Goal: Use online tool/utility: Utilize a website feature to perform a specific function

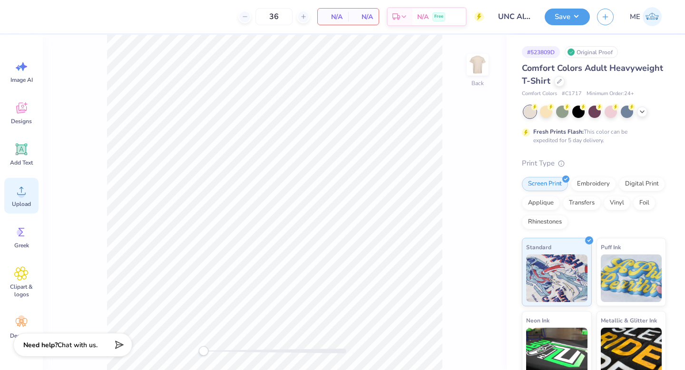
click at [14, 194] on icon at bounding box center [21, 190] width 14 height 14
click at [19, 192] on icon at bounding box center [21, 190] width 14 height 14
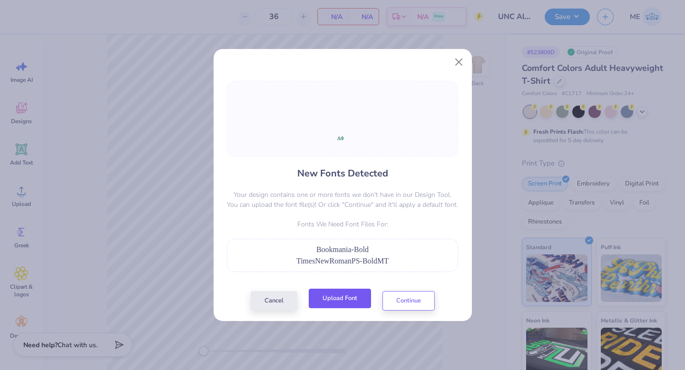
click at [327, 298] on button "Upload Font" at bounding box center [340, 298] width 62 height 19
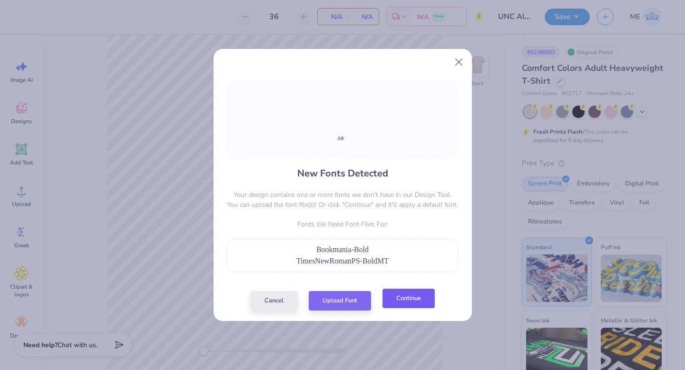
click at [404, 296] on button "Continue" at bounding box center [408, 298] width 52 height 19
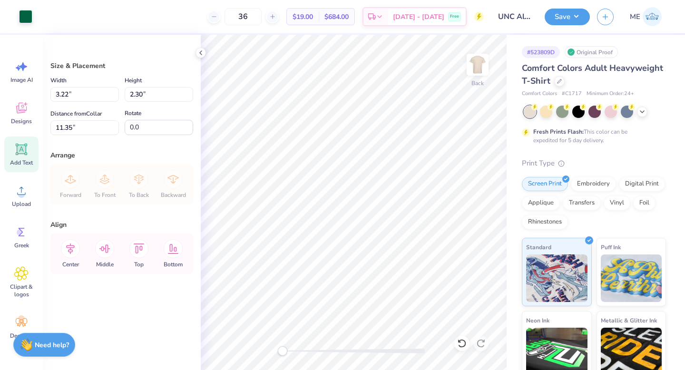
click at [19, 152] on icon at bounding box center [21, 149] width 9 height 9
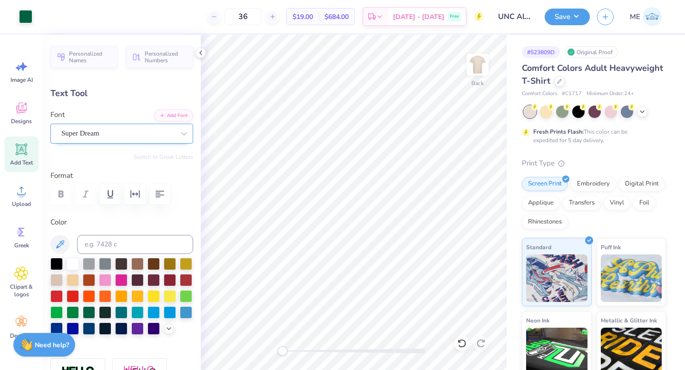
click at [152, 132] on div "Super Dream" at bounding box center [117, 133] width 115 height 15
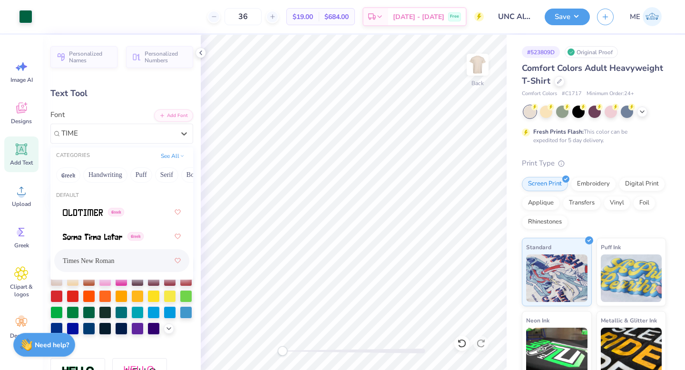
click at [117, 259] on div "Times New Roman" at bounding box center [122, 260] width 118 height 17
type input "TIME"
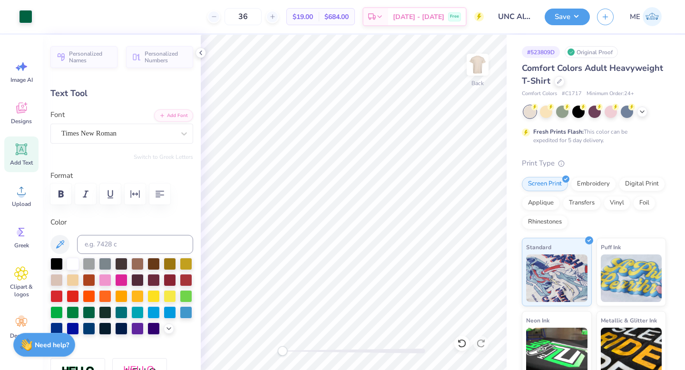
type input "2.86"
type input "1.83"
type input "11.35"
click at [132, 129] on div "Super Dream" at bounding box center [117, 133] width 115 height 15
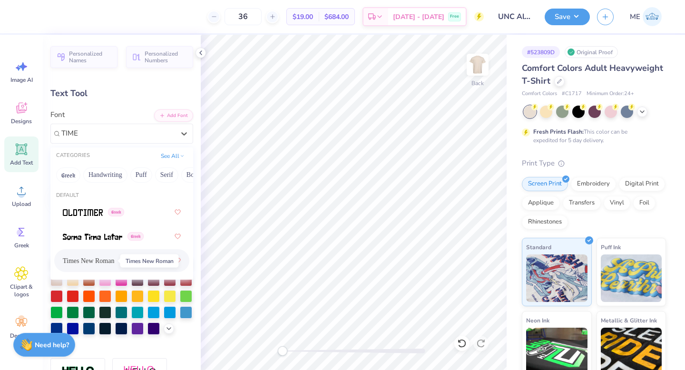
click at [68, 263] on span "Times New Roman" at bounding box center [88, 261] width 51 height 10
type input "TIME"
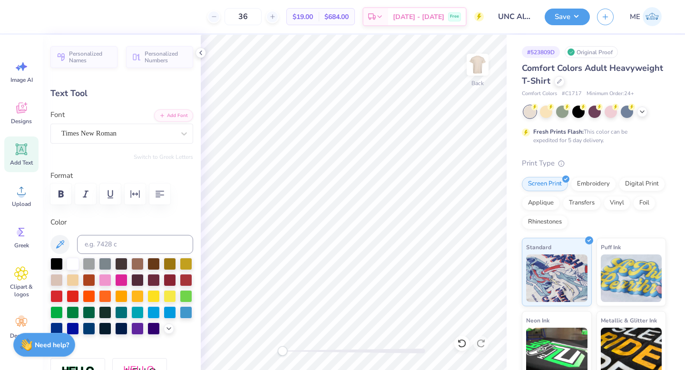
scroll to position [8, 1]
type input "3.16"
type input "1.76"
type input "11.41"
click at [91, 135] on div "Times New Roman" at bounding box center [117, 133] width 115 height 15
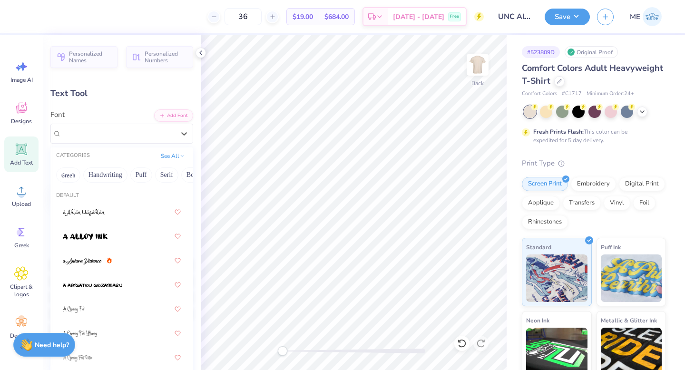
drag, startPoint x: 70, startPoint y: 174, endPoint x: 74, endPoint y: 236, distance: 62.4
click at [70, 174] on button "Greek" at bounding box center [68, 174] width 24 height 15
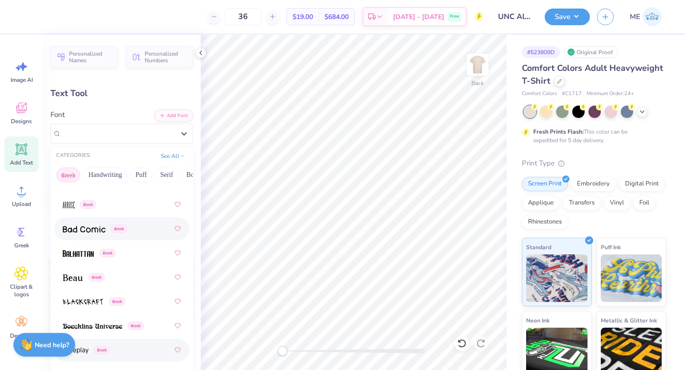
scroll to position [177, 0]
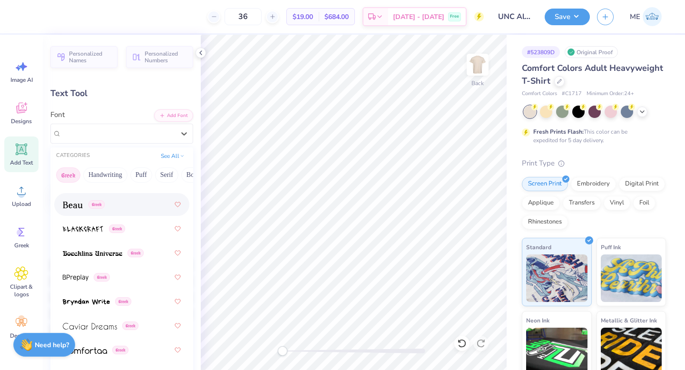
click at [77, 210] on div "Greek" at bounding box center [122, 204] width 118 height 17
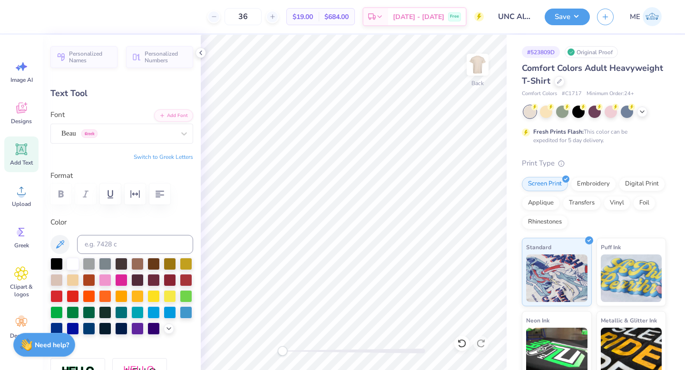
click at [150, 157] on button "Switch to Greek Letters" at bounding box center [163, 157] width 59 height 8
click at [313, 360] on div "Back" at bounding box center [354, 202] width 306 height 335
type input "3.22"
type input "0.30"
type input "13.34"
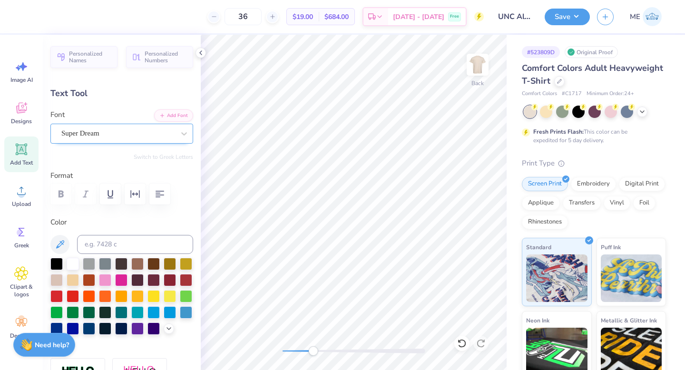
click at [127, 140] on div "Super Dream" at bounding box center [117, 133] width 115 height 15
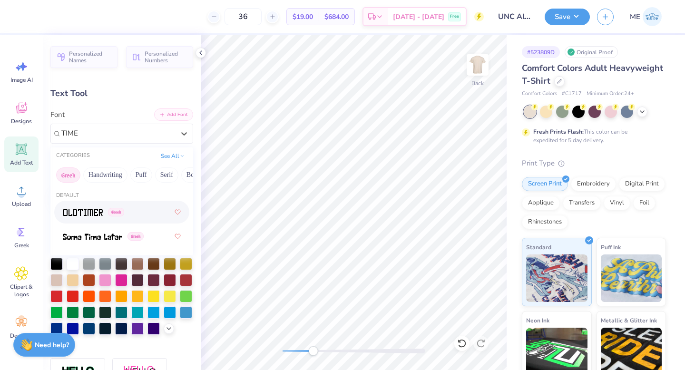
type input "TIME"
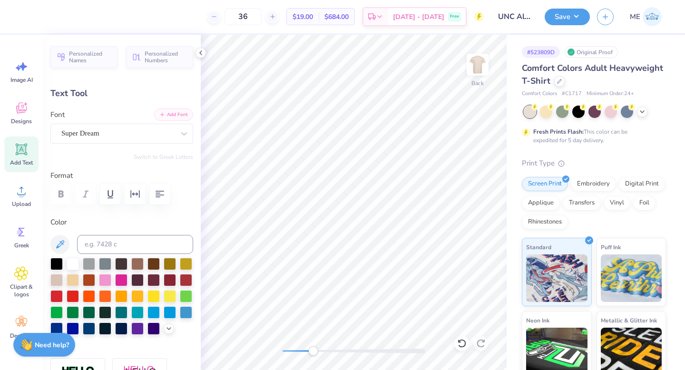
click at [174, 117] on button "Add Font" at bounding box center [173, 114] width 39 height 12
type input "3.46"
type input "0.26"
type input "12.23"
click at [256, 352] on div "Back" at bounding box center [354, 202] width 306 height 335
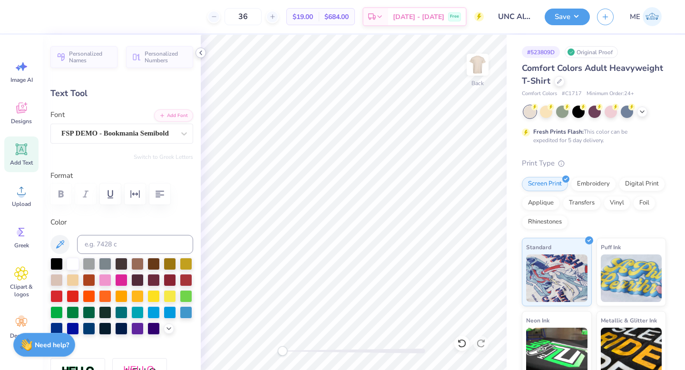
click at [204, 53] on icon at bounding box center [201, 53] width 8 height 8
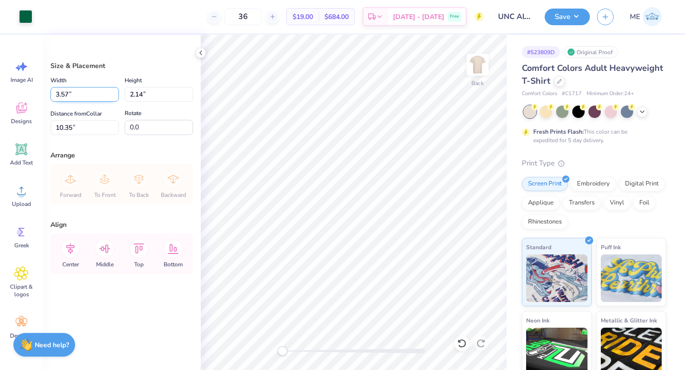
click at [92, 96] on input "3.57" at bounding box center [84, 94] width 68 height 15
type input "3.50"
type input "2.10"
type input "10.37"
click at [72, 238] on div "Center" at bounding box center [70, 253] width 34 height 40
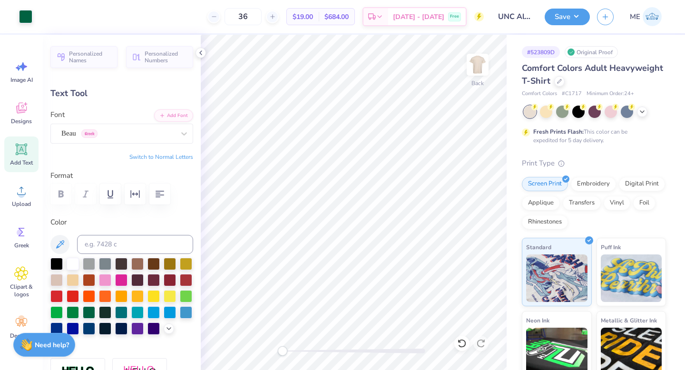
type input "3.39"
type input "0.26"
type input "12.21"
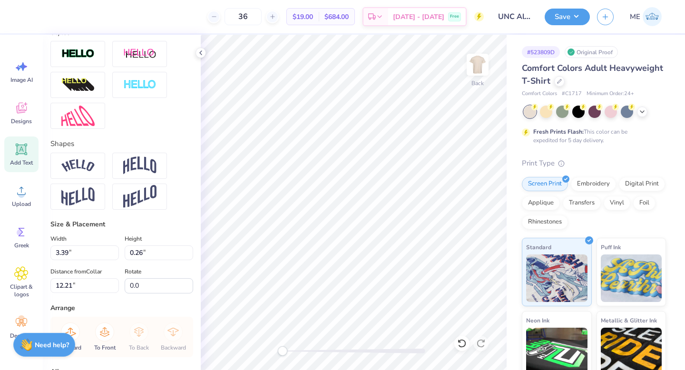
scroll to position [431, 0]
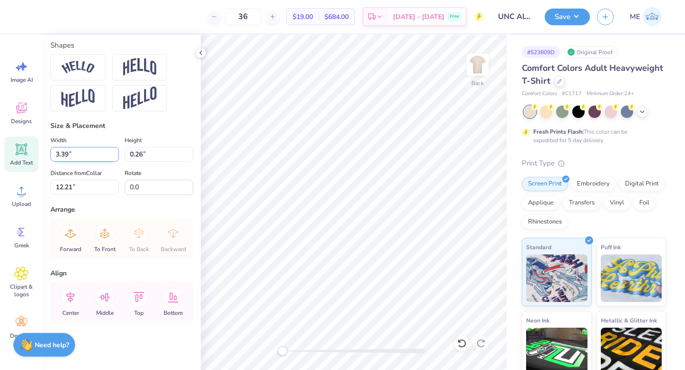
click at [81, 159] on input "3.39" at bounding box center [84, 154] width 68 height 15
type input "3.50"
type input "0.27"
click at [75, 296] on icon at bounding box center [70, 297] width 19 height 19
click at [69, 299] on icon at bounding box center [70, 297] width 19 height 19
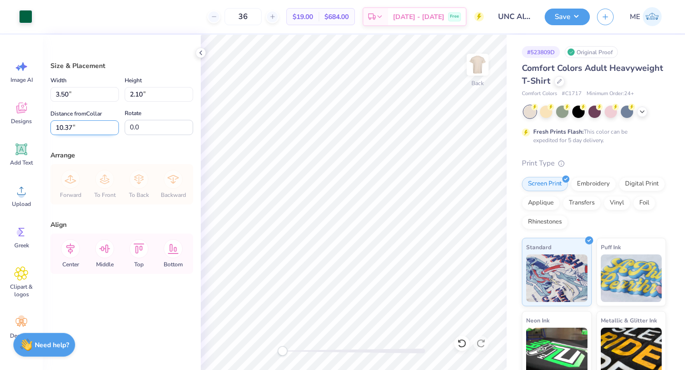
click at [83, 126] on input "10.37" at bounding box center [84, 127] width 68 height 15
type input "3.00"
click at [29, 14] on div at bounding box center [25, 15] width 13 height 13
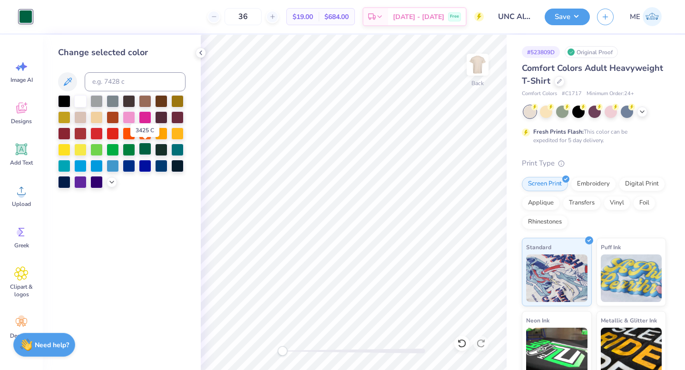
click at [147, 145] on div at bounding box center [145, 149] width 12 height 12
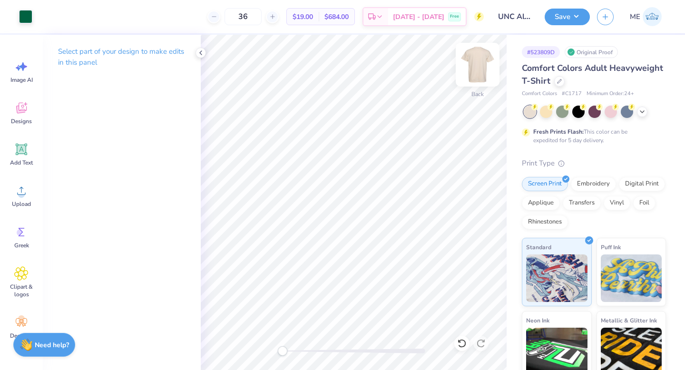
click at [475, 64] on img at bounding box center [477, 65] width 38 height 38
click at [22, 185] on icon at bounding box center [21, 190] width 14 height 14
click at [24, 187] on icon at bounding box center [21, 190] width 14 height 14
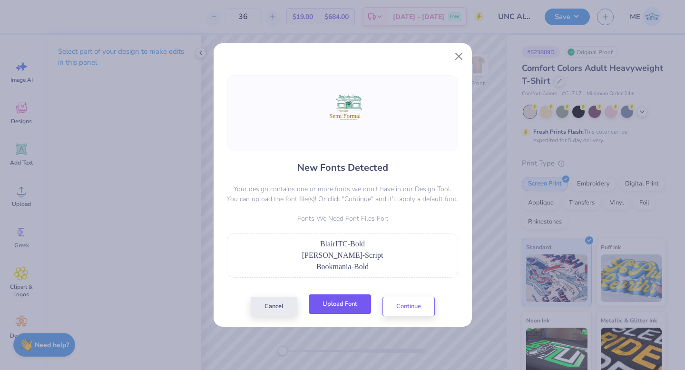
click at [357, 308] on button "Upload Font" at bounding box center [340, 303] width 62 height 19
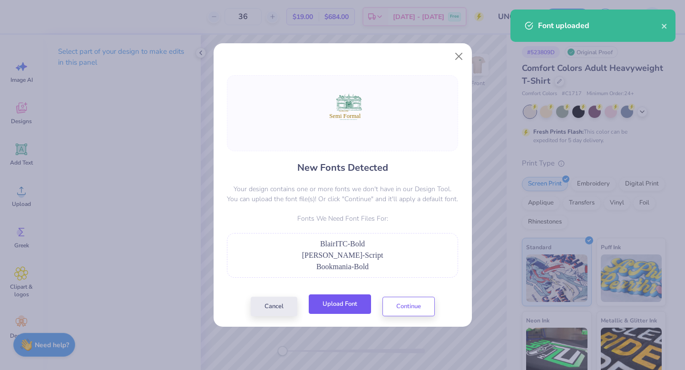
click at [330, 303] on button "Upload Font" at bounding box center [340, 303] width 62 height 19
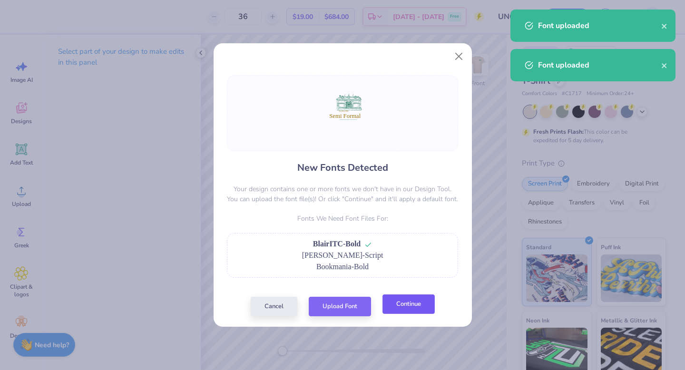
click at [392, 308] on button "Continue" at bounding box center [408, 303] width 52 height 19
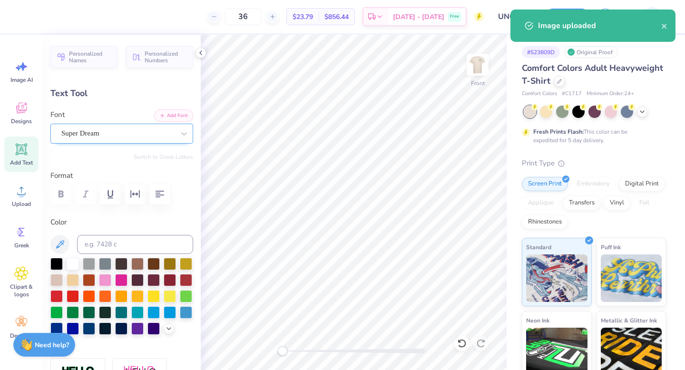
click at [159, 131] on div "Super Dream" at bounding box center [117, 133] width 115 height 15
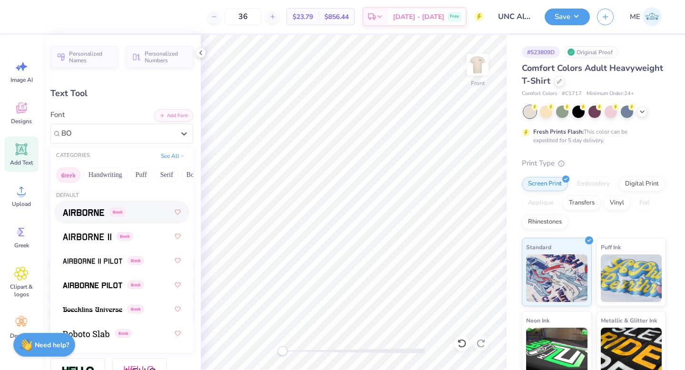
type input "B"
click at [180, 116] on button "Add Font" at bounding box center [173, 114] width 39 height 12
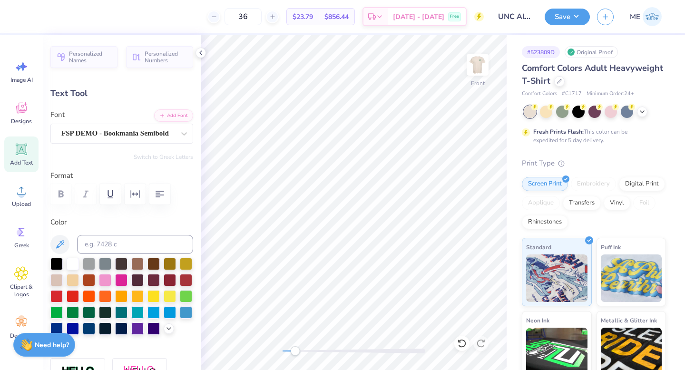
drag, startPoint x: 281, startPoint y: 350, endPoint x: 295, endPoint y: 353, distance: 14.0
click at [295, 353] on div "Accessibility label" at bounding box center [295, 351] width 10 height 10
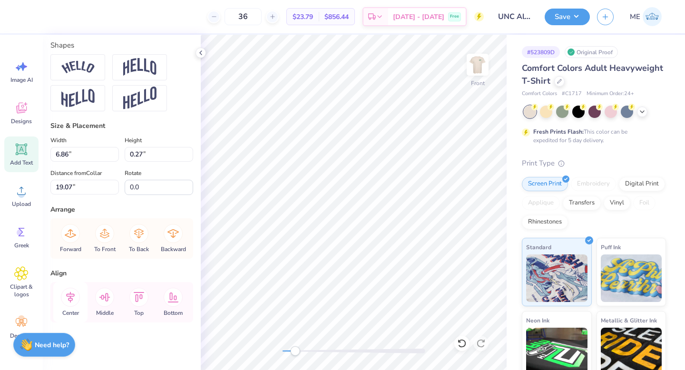
click at [74, 294] on icon at bounding box center [70, 296] width 9 height 11
type input "14.53"
type input "1.90"
type input "16.64"
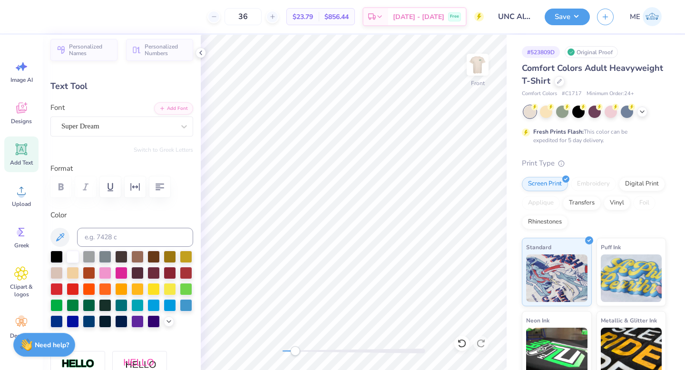
scroll to position [0, 0]
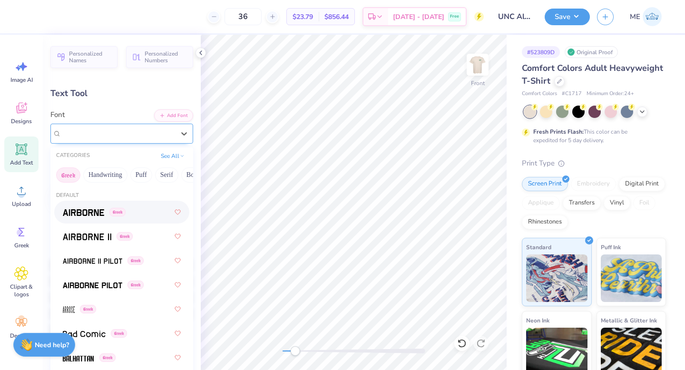
click at [119, 138] on div "Super Dream" at bounding box center [117, 133] width 115 height 15
type input "DE"
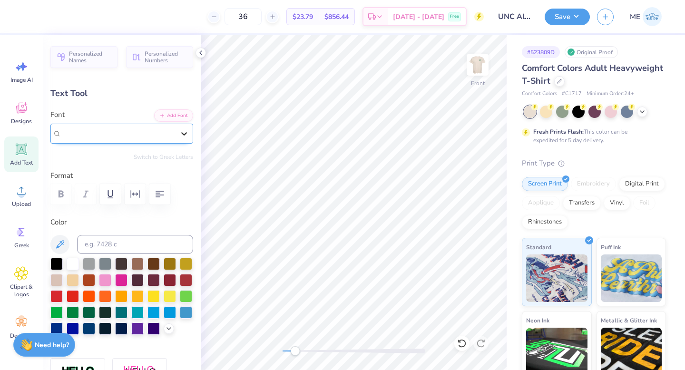
click at [181, 133] on icon at bounding box center [184, 133] width 6 height 3
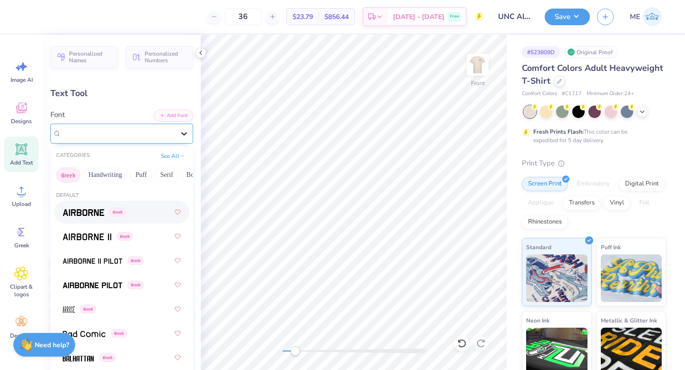
click at [179, 135] on icon at bounding box center [184, 134] width 10 height 10
click at [67, 176] on button "Greek" at bounding box center [68, 174] width 24 height 15
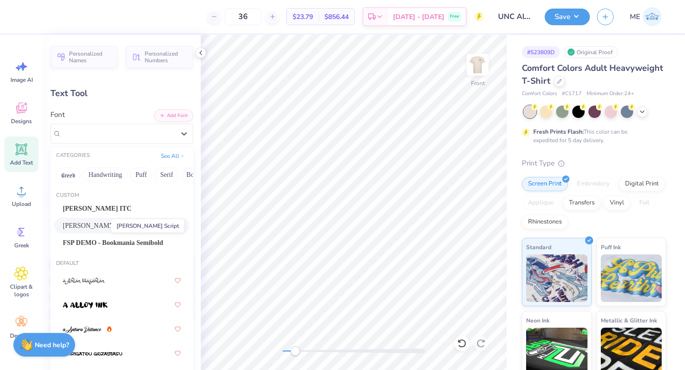
click at [97, 227] on span "[PERSON_NAME] Script" at bounding box center [98, 226] width 70 height 10
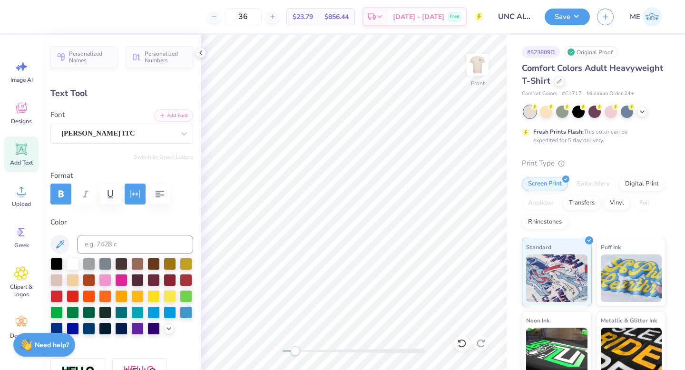
type input "8.45"
type input "0.61"
type input "15.33"
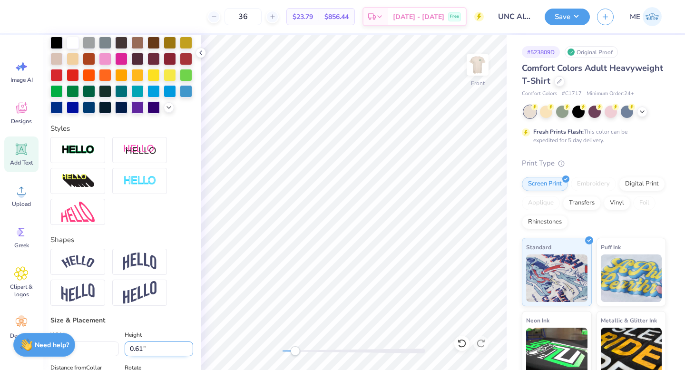
scroll to position [431, 0]
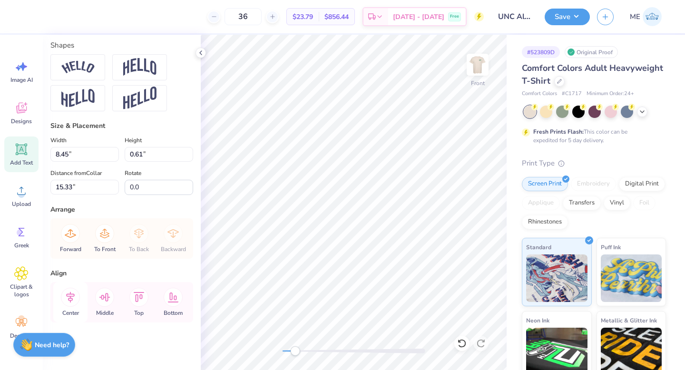
click at [79, 296] on icon at bounding box center [70, 297] width 19 height 19
type input "14.53"
type input "3.63"
type input "15.95"
type input "8.45"
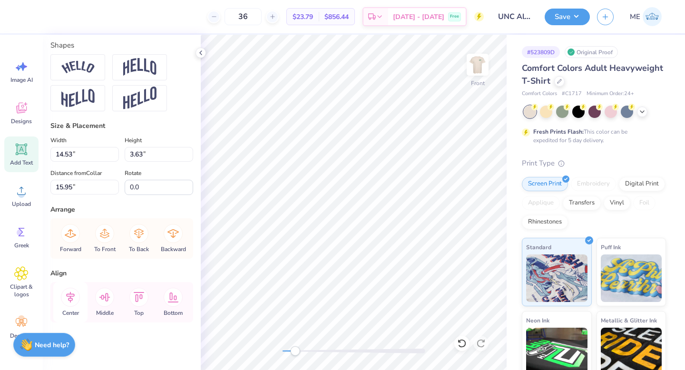
type input "0.61"
type input "15.33"
click at [76, 294] on icon at bounding box center [70, 297] width 19 height 19
type input "14.53"
type input "3.63"
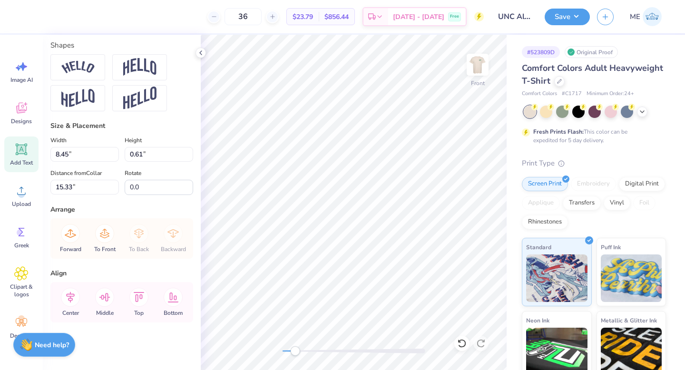
type input "15.95"
click at [138, 232] on icon at bounding box center [139, 234] width 10 height 10
type input "7.85"
type input "0.23"
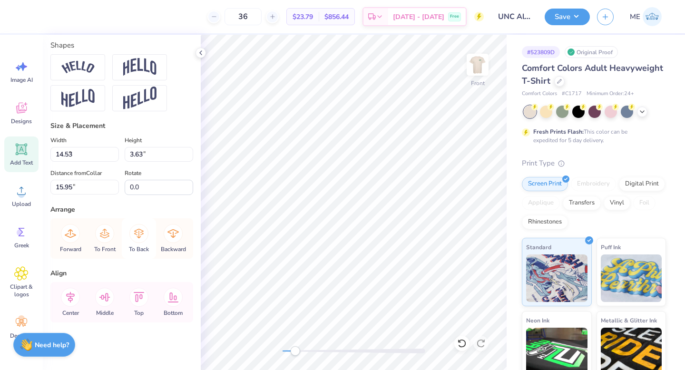
type input "19.09"
type input "8.45"
type input "0.61"
type input "15.33"
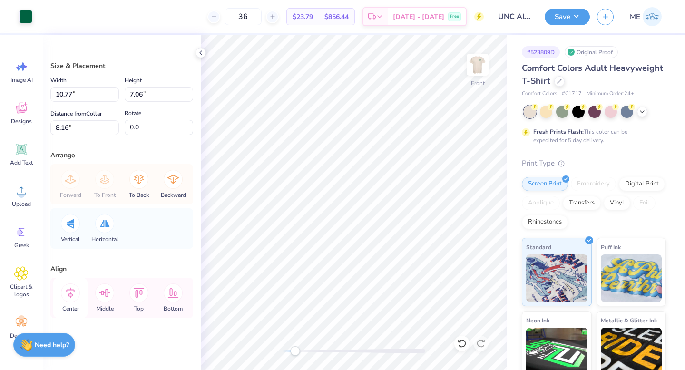
click at [78, 292] on icon at bounding box center [70, 292] width 19 height 19
drag, startPoint x: 291, startPoint y: 353, endPoint x: 279, endPoint y: 347, distance: 13.9
click at [280, 352] on div "Accessibility label" at bounding box center [283, 351] width 10 height 10
click at [78, 291] on icon at bounding box center [70, 292] width 19 height 19
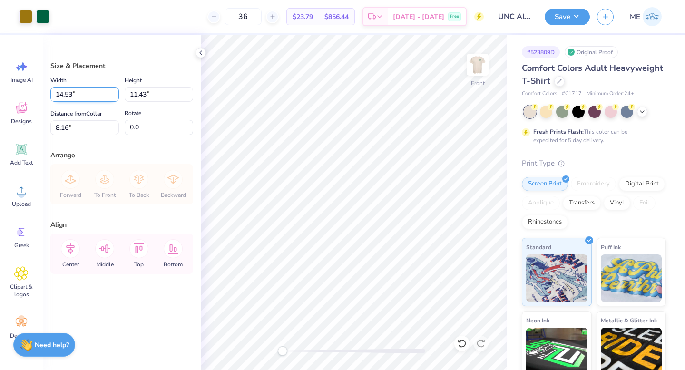
click at [81, 93] on input "14.53" at bounding box center [84, 94] width 68 height 15
type input "12.00"
type input "9.44"
click at [87, 129] on input "9.15" at bounding box center [84, 127] width 68 height 15
type input "3.00"
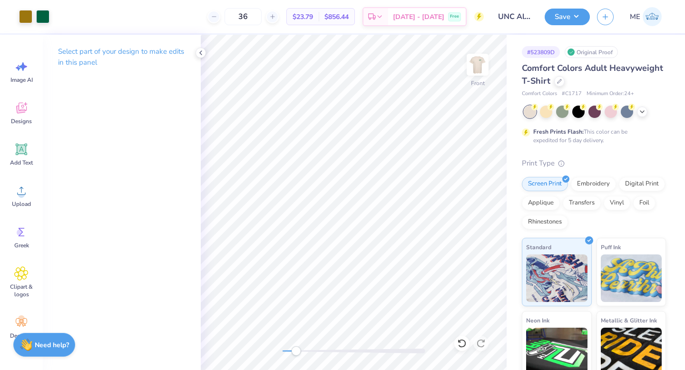
drag, startPoint x: 282, startPoint y: 348, endPoint x: 296, endPoint y: 350, distance: 13.9
click at [296, 350] on div "Accessibility label" at bounding box center [296, 351] width 10 height 10
click at [281, 346] on div "Front" at bounding box center [354, 202] width 306 height 335
drag, startPoint x: 297, startPoint y: 347, endPoint x: 291, endPoint y: 347, distance: 5.7
click at [291, 347] on div "Front" at bounding box center [354, 202] width 306 height 335
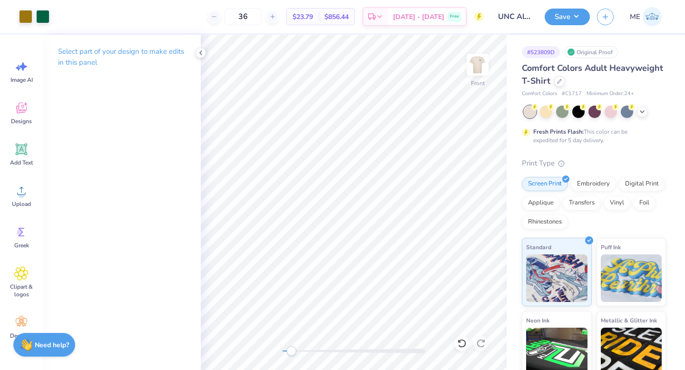
drag, startPoint x: 282, startPoint y: 348, endPoint x: 291, endPoint y: 350, distance: 8.8
click at [291, 350] on div "Accessibility label" at bounding box center [291, 351] width 10 height 10
click at [21, 190] on icon at bounding box center [21, 191] width 9 height 8
click at [26, 190] on icon at bounding box center [21, 190] width 14 height 14
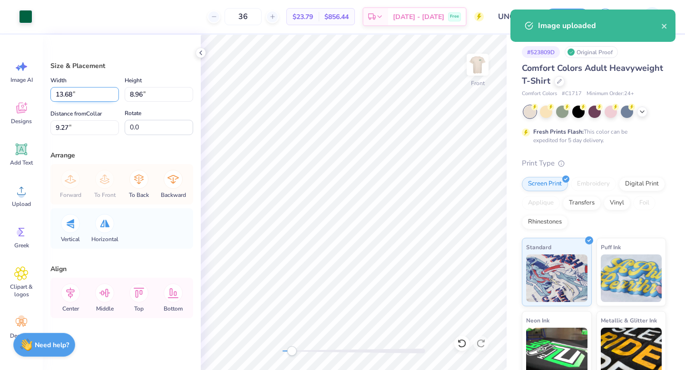
click at [89, 97] on input "13.68" at bounding box center [84, 94] width 68 height 15
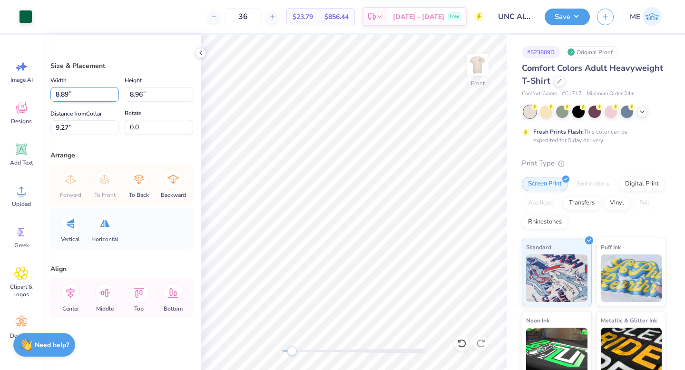
type input "8.89"
type input "5.82"
click at [86, 127] on input "10.84" at bounding box center [84, 127] width 68 height 15
type input "3"
click at [77, 292] on icon at bounding box center [70, 292] width 19 height 19
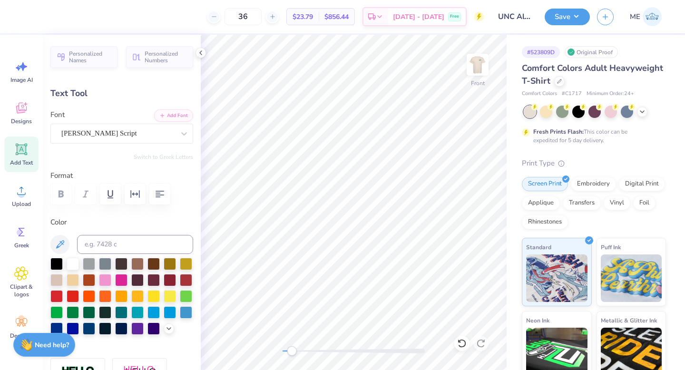
type input "12.00"
type input "3.00"
type input "9.44"
click at [276, 349] on div "Front" at bounding box center [354, 202] width 306 height 335
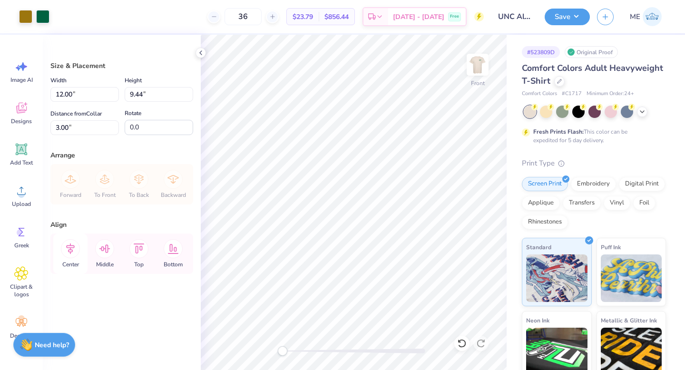
click at [74, 245] on icon at bounding box center [70, 248] width 9 height 11
click at [560, 21] on button "Save" at bounding box center [566, 15] width 45 height 17
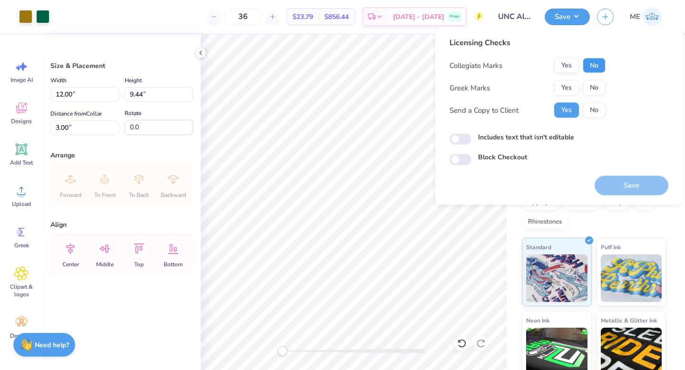
click at [591, 62] on button "No" at bounding box center [593, 65] width 23 height 15
click at [565, 85] on button "Yes" at bounding box center [566, 87] width 25 height 15
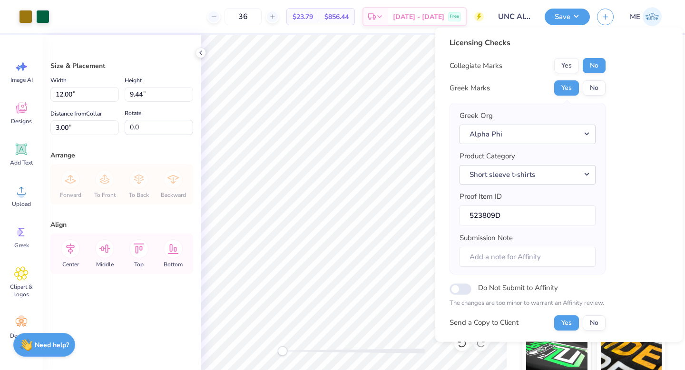
scroll to position [75, 0]
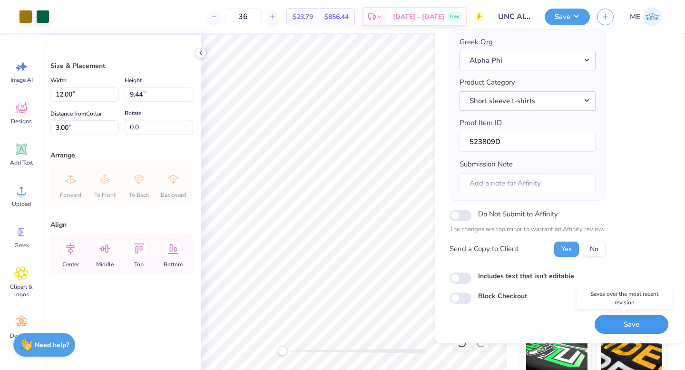
click at [604, 323] on button "Save" at bounding box center [631, 324] width 74 height 19
